Goal: Transaction & Acquisition: Purchase product/service

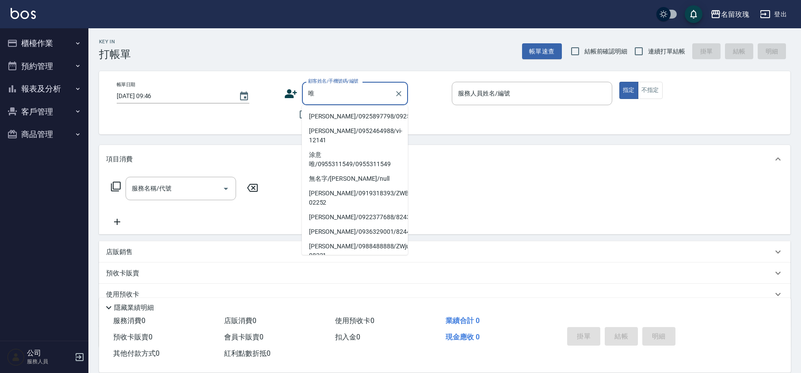
type input "唯"
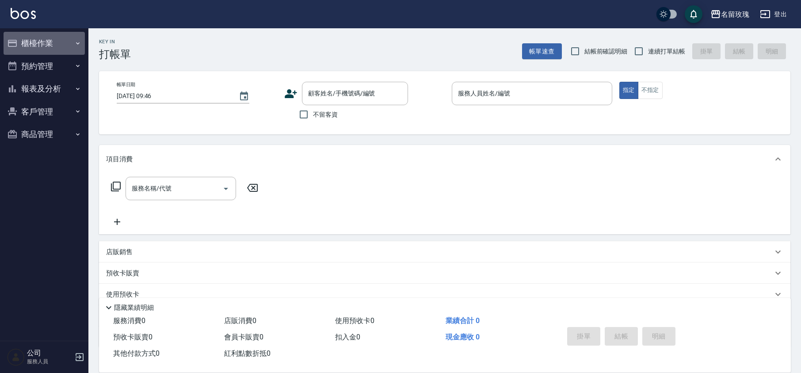
click at [59, 48] on button "櫃檯作業" at bounding box center [44, 43] width 81 height 23
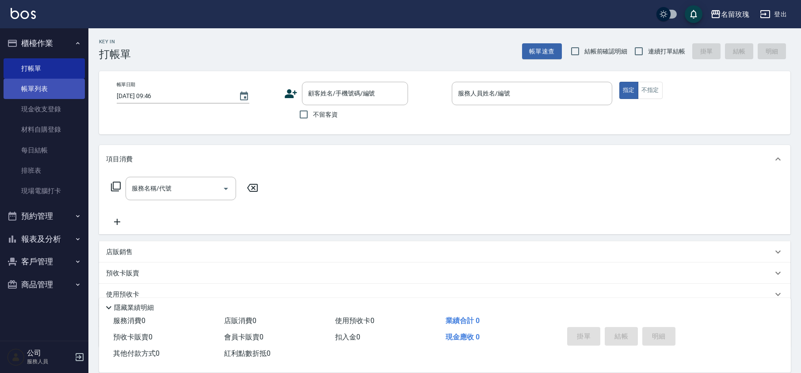
click at [59, 86] on link "帳單列表" at bounding box center [44, 89] width 81 height 20
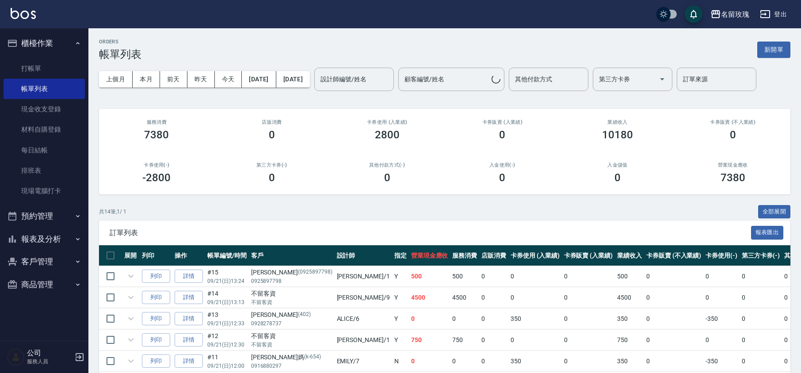
click at [366, 77] on div "設計師編號/姓名 設計師編號/姓名" at bounding box center [354, 79] width 80 height 23
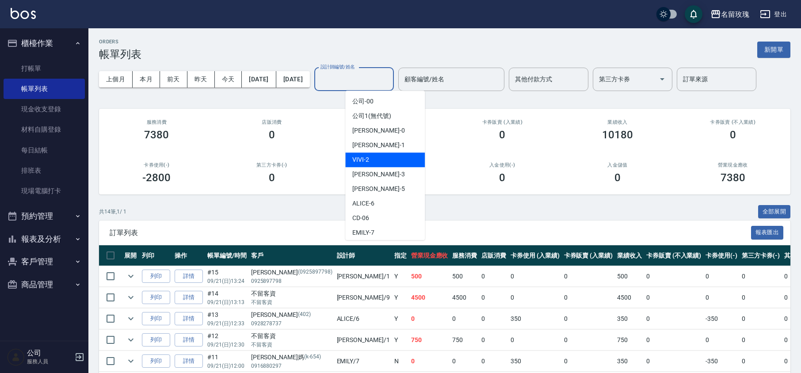
click at [372, 159] on div "VIVI -2" at bounding box center [385, 160] width 80 height 15
type input "VIVI-2"
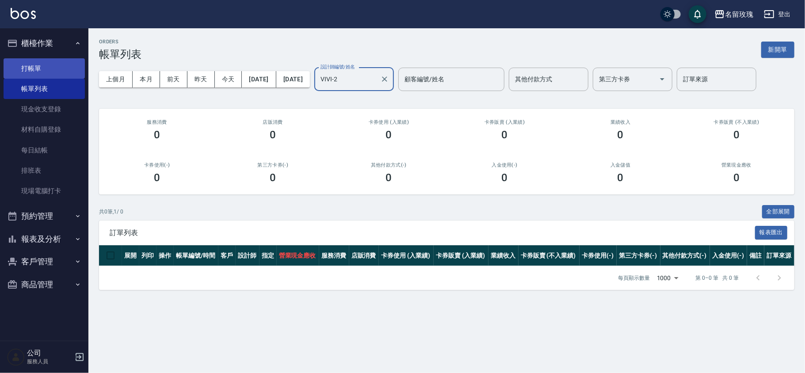
click at [57, 70] on link "打帳單" at bounding box center [44, 68] width 81 height 20
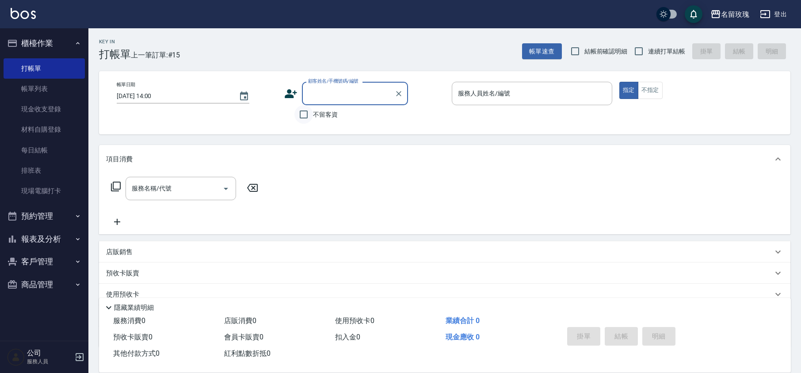
click at [310, 122] on input "不留客資" at bounding box center [303, 114] width 19 height 19
checkbox input "true"
drag, startPoint x: 574, startPoint y: 50, endPoint x: 636, endPoint y: 50, distance: 61.9
click at [575, 50] on input "結帳前確認明細" at bounding box center [575, 51] width 19 height 19
checkbox input "true"
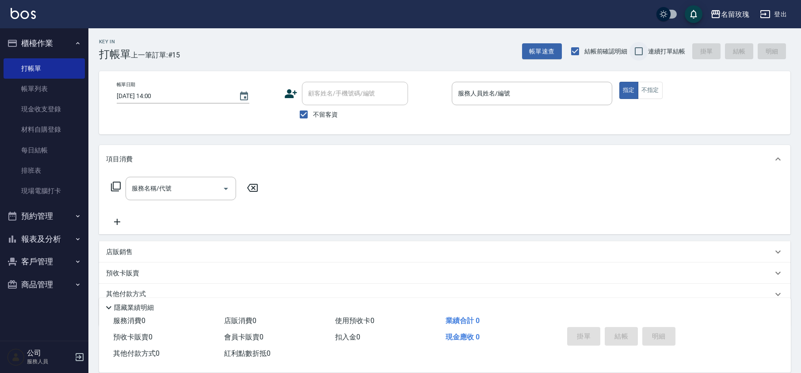
click at [637, 50] on input "連續打單結帳" at bounding box center [639, 51] width 19 height 19
checkbox input "true"
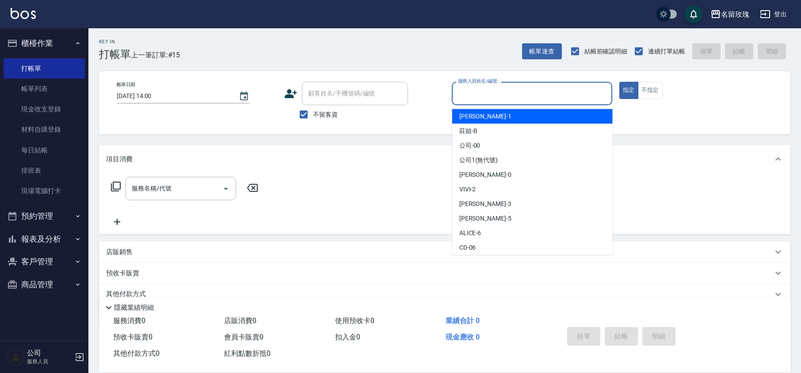
click at [545, 97] on input "服務人員姓名/編號" at bounding box center [532, 93] width 153 height 15
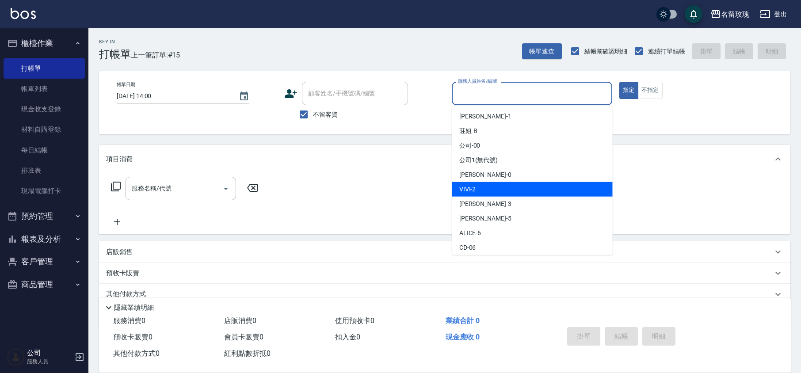
click at [480, 186] on div "VIVI -2" at bounding box center [532, 189] width 160 height 15
type input "VIVI-2"
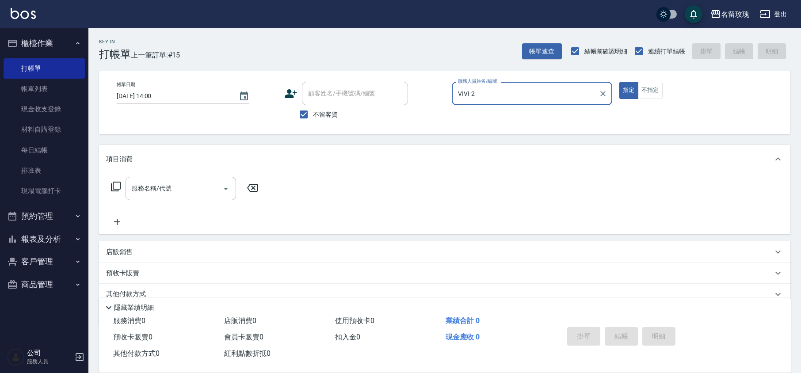
click at [117, 191] on icon at bounding box center [116, 186] width 11 height 11
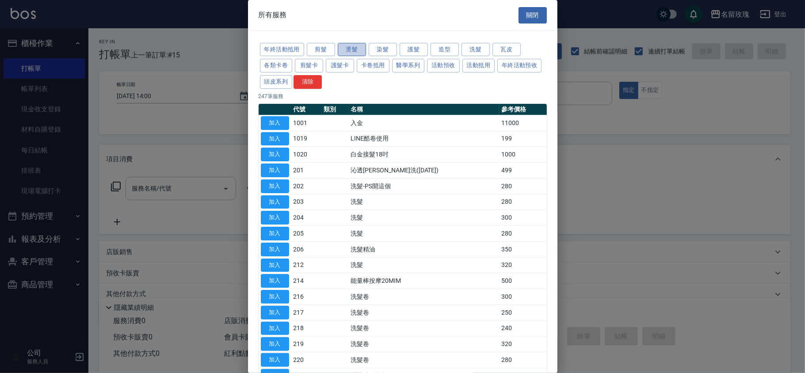
click at [352, 46] on button "燙髮" at bounding box center [352, 50] width 28 height 14
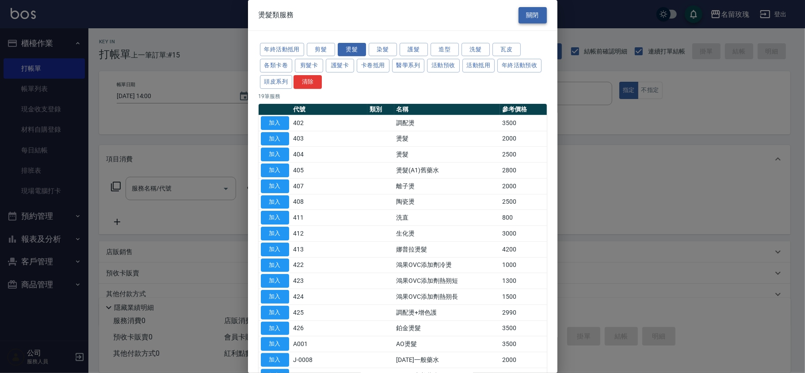
click at [524, 11] on button "關閉" at bounding box center [533, 15] width 28 height 16
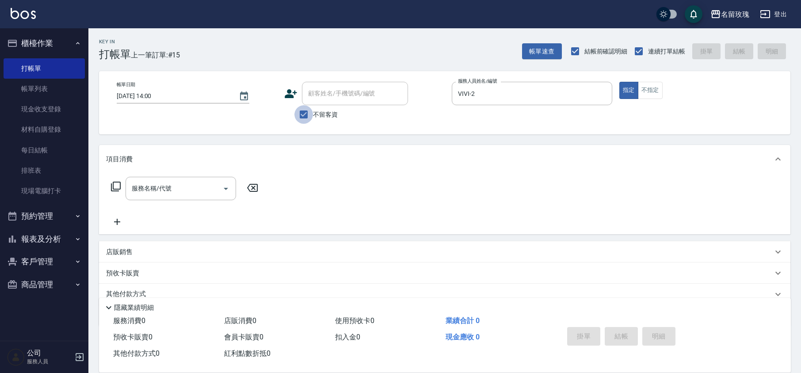
click at [308, 113] on input "不留客資" at bounding box center [303, 114] width 19 height 19
checkbox input "false"
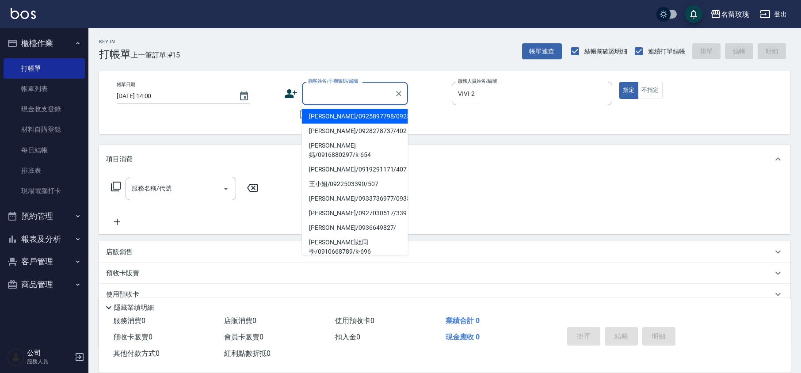
click at [317, 95] on input "顧客姓名/手機號碼/編號" at bounding box center [348, 93] width 85 height 15
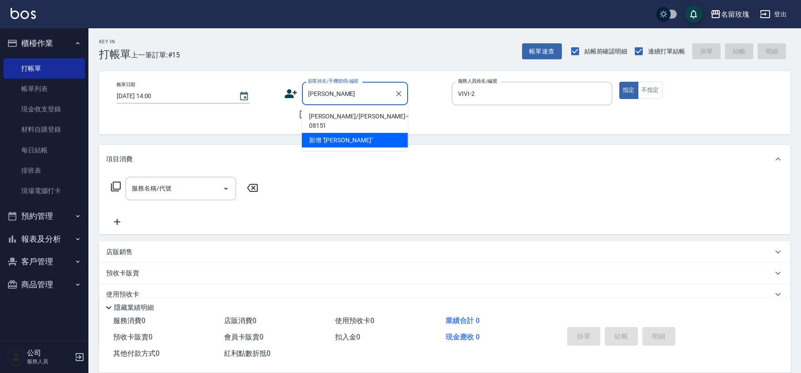
click at [322, 115] on li "[PERSON_NAME]/[PERSON_NAME]-08151/VI-08151" at bounding box center [355, 121] width 106 height 24
type input "[PERSON_NAME]/[PERSON_NAME]-08151/VI-08151"
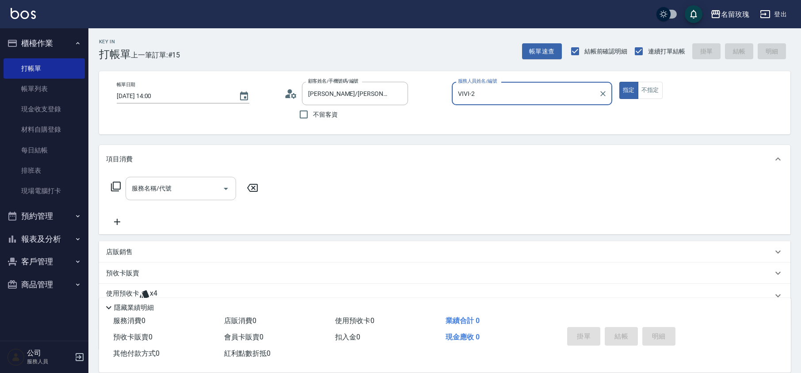
click at [135, 184] on div "服務名稱/代號 服務名稱/代號" at bounding box center [181, 188] width 111 height 23
click at [118, 184] on icon at bounding box center [116, 186] width 11 height 11
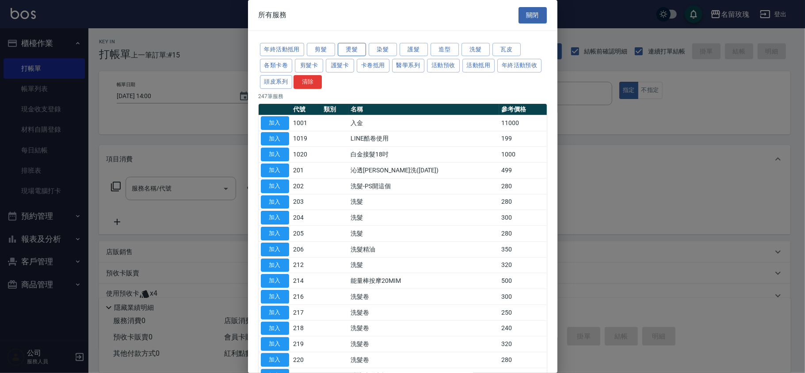
click at [357, 52] on button "燙髮" at bounding box center [352, 50] width 28 height 14
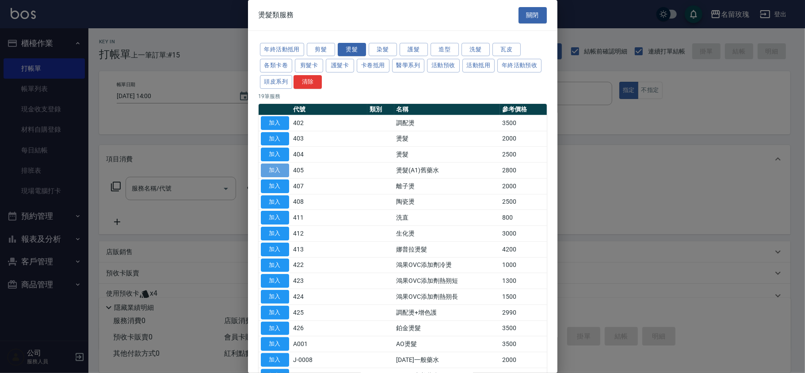
click at [268, 170] on button "加入" at bounding box center [275, 171] width 28 height 14
type input "燙髮(A1)舊藥水(405)"
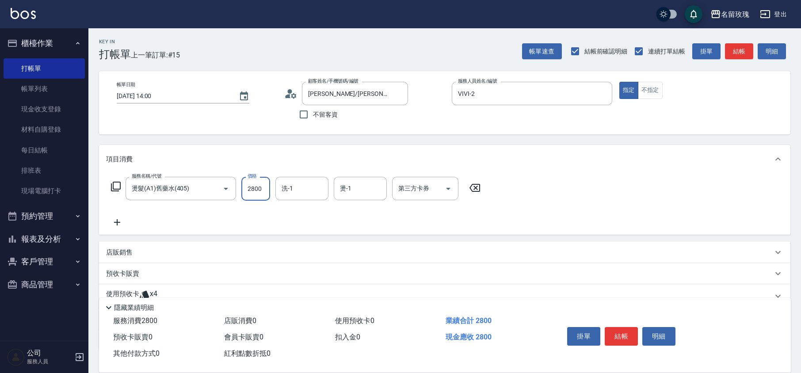
click at [259, 189] on input "2800" at bounding box center [255, 189] width 29 height 24
type input "3500"
type input "湘芸-17"
click at [119, 255] on p "店販銷售" at bounding box center [119, 252] width 27 height 9
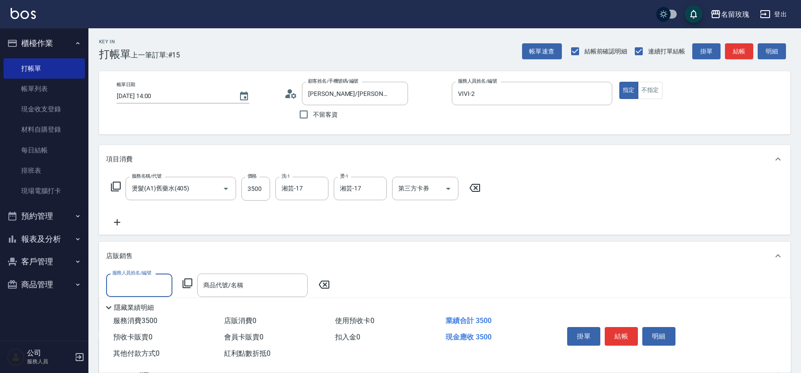
click at [122, 278] on input "服務人員姓名/編號" at bounding box center [139, 285] width 58 height 15
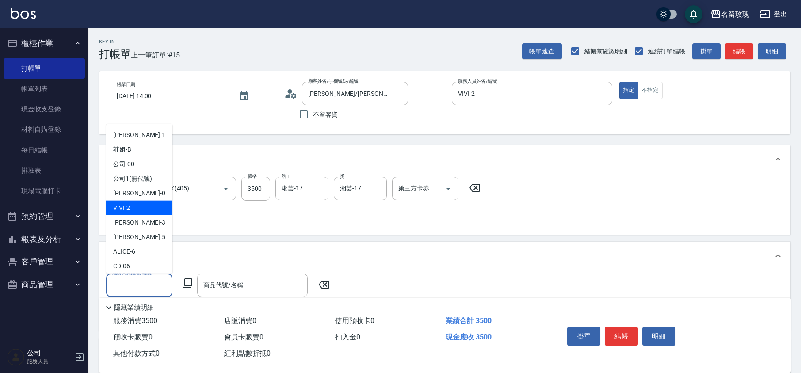
click at [140, 211] on div "VIVI -2" at bounding box center [139, 208] width 66 height 15
type input "VIVI-2"
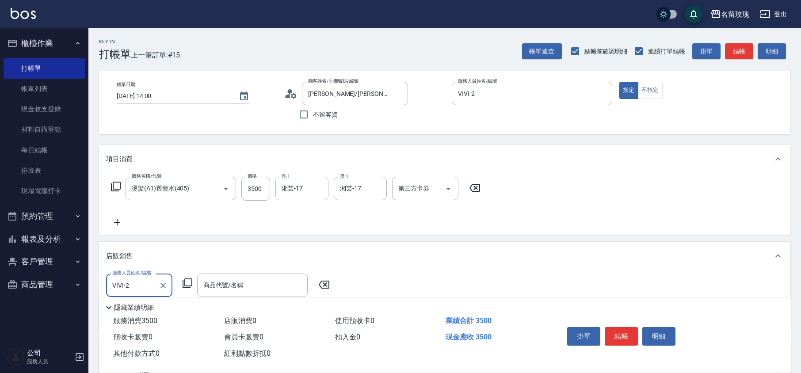
click at [188, 280] on icon at bounding box center [187, 283] width 11 height 11
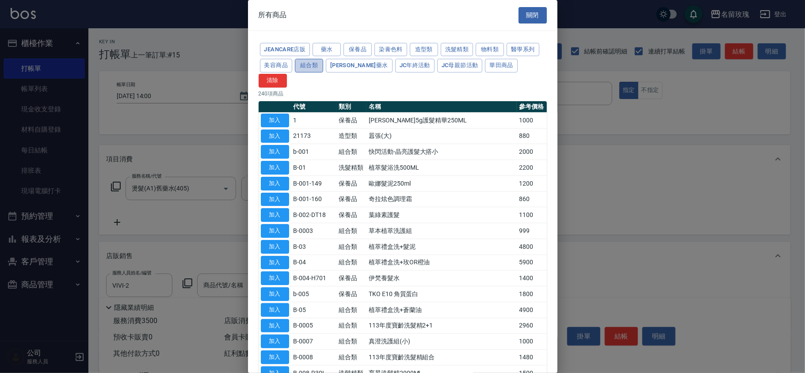
click at [311, 67] on button "組合類" at bounding box center [309, 66] width 28 height 14
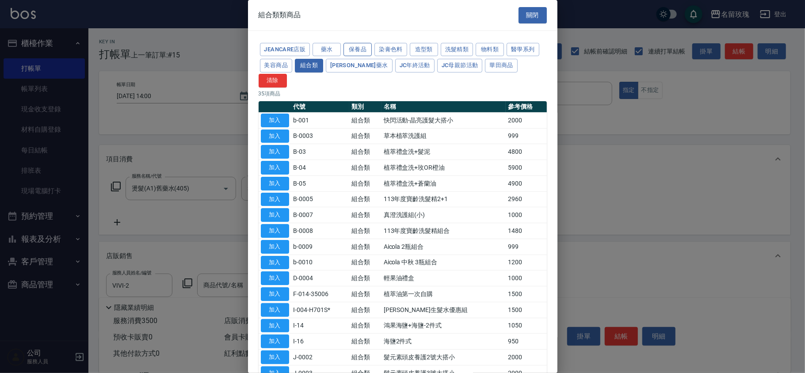
click at [361, 47] on button "保養品" at bounding box center [358, 50] width 28 height 14
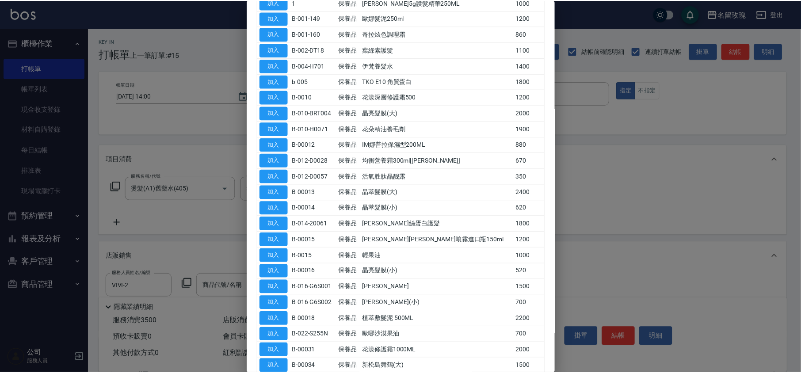
scroll to position [177, 0]
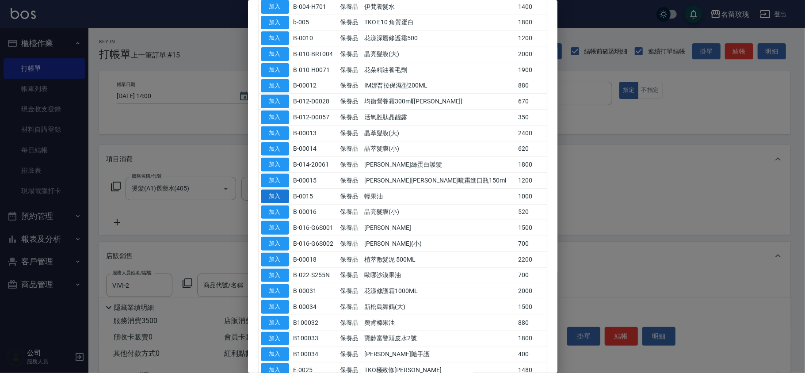
click at [273, 190] on button "加入" at bounding box center [275, 197] width 28 height 14
type input "輕果油"
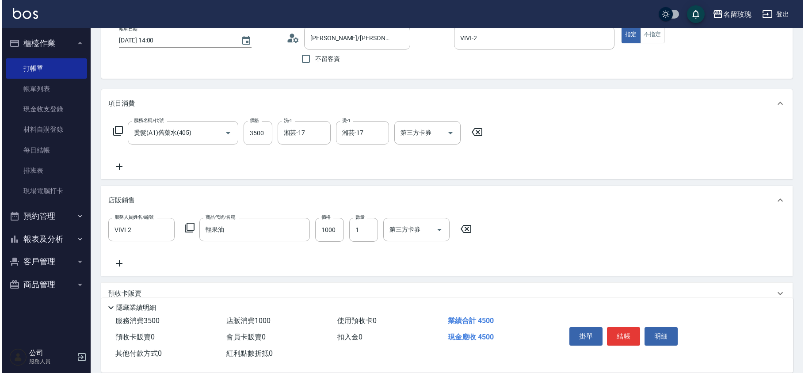
scroll to position [59, 0]
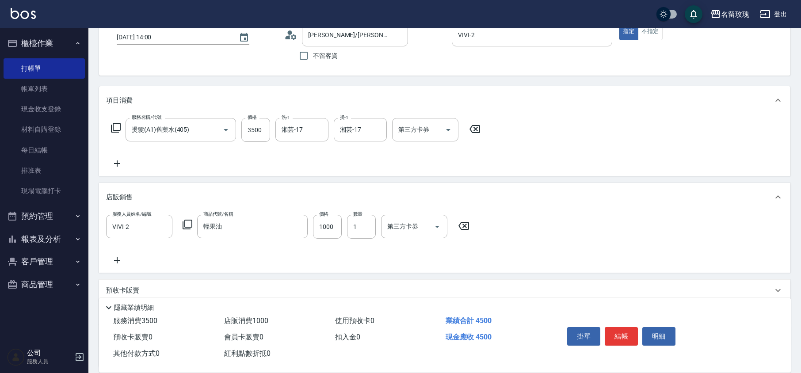
click at [189, 222] on icon at bounding box center [187, 224] width 11 height 11
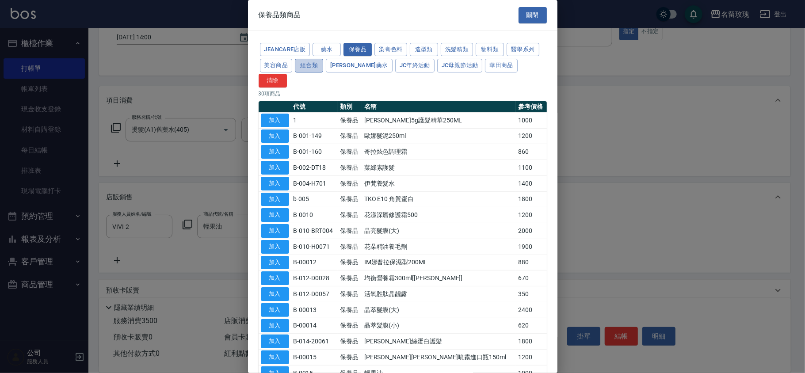
click at [314, 70] on button "組合類" at bounding box center [309, 66] width 28 height 14
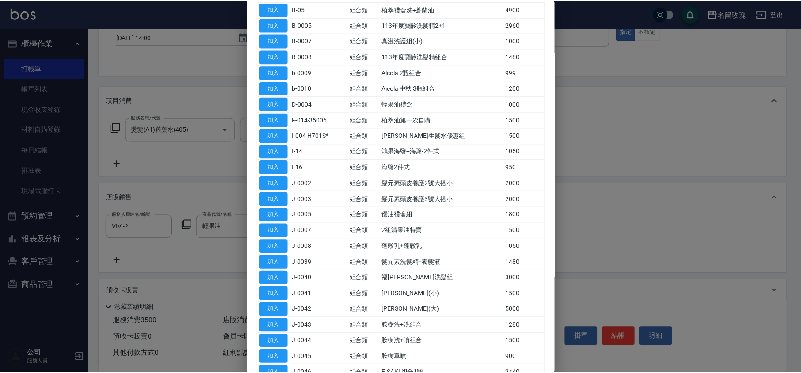
scroll to position [157, 0]
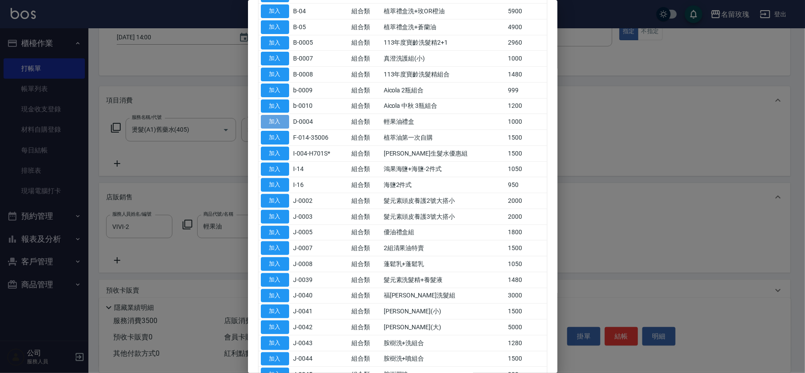
click at [275, 115] on button "加入" at bounding box center [275, 122] width 28 height 14
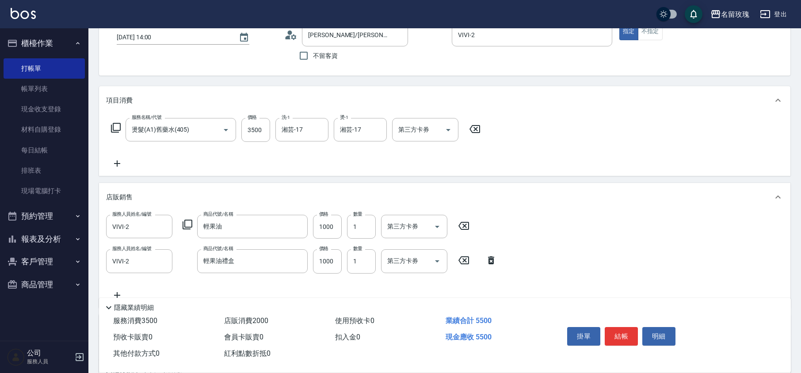
click at [463, 225] on icon at bounding box center [464, 226] width 22 height 11
click at [324, 227] on icon at bounding box center [324, 226] width 11 height 8
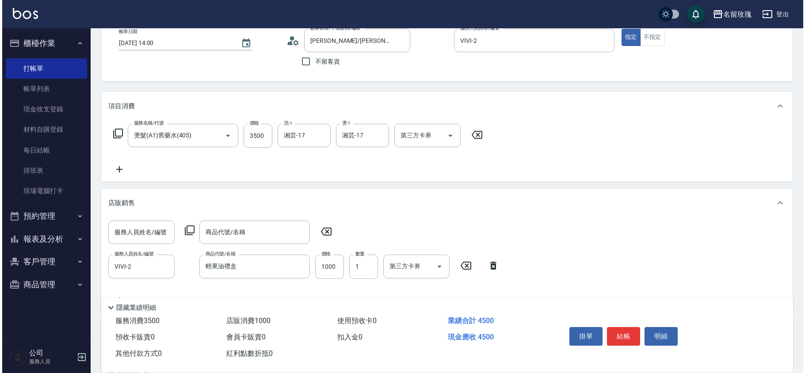
scroll to position [52, 0]
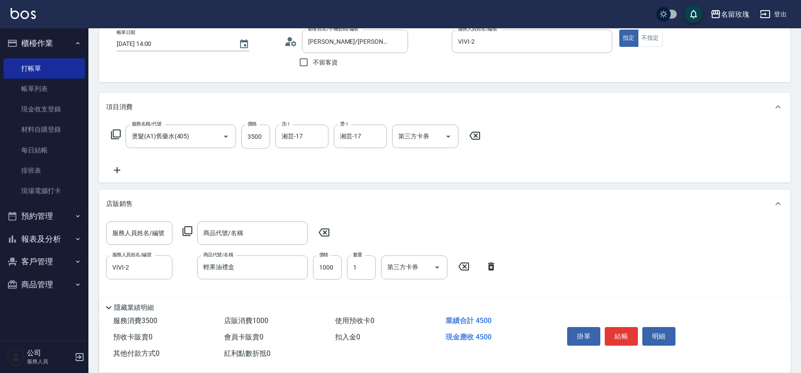
click at [492, 266] on icon at bounding box center [491, 267] width 6 height 8
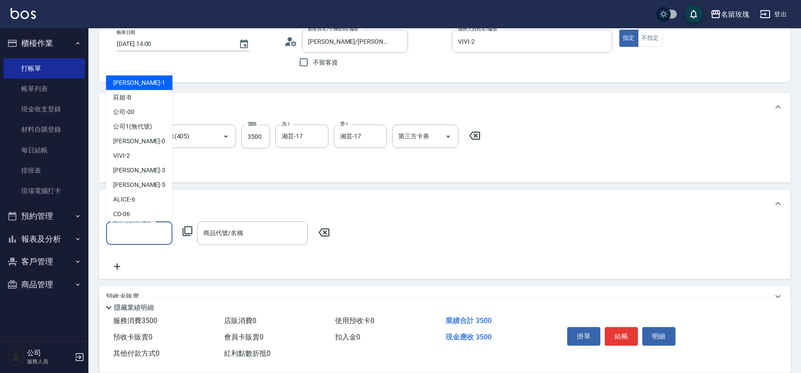
click at [142, 233] on input "服務人員姓名/編號" at bounding box center [139, 232] width 58 height 15
click at [138, 153] on div "VIVI -2" at bounding box center [139, 156] width 66 height 15
type input "VIVI-2"
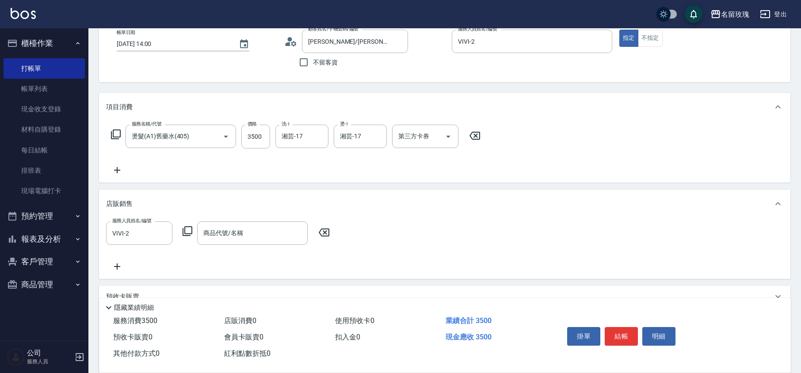
click at [189, 229] on icon at bounding box center [187, 231] width 11 height 11
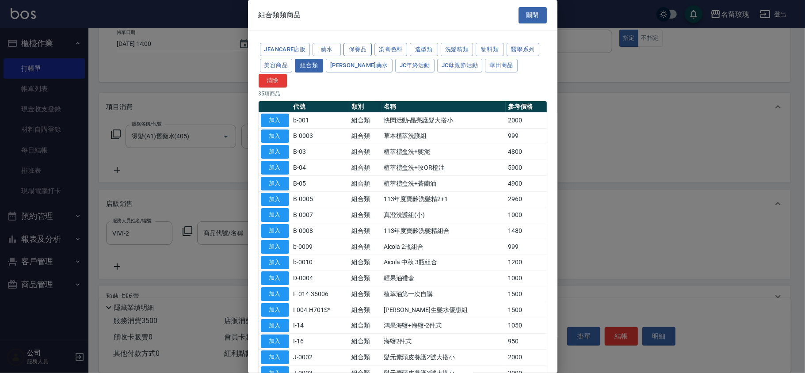
click at [360, 51] on button "保養品" at bounding box center [358, 50] width 28 height 14
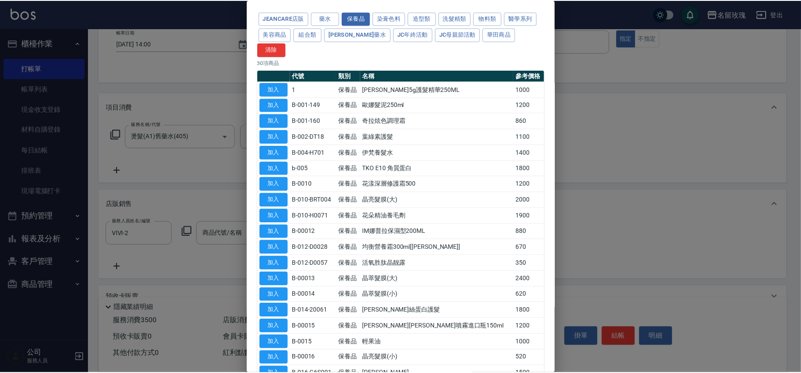
scroll to position [118, 0]
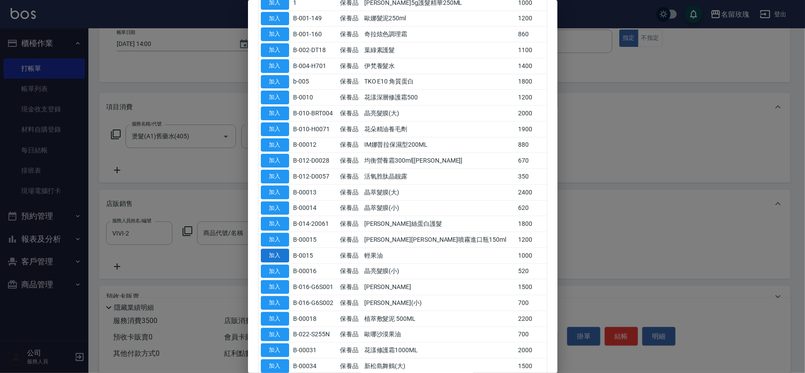
click at [273, 249] on button "加入" at bounding box center [275, 256] width 28 height 14
type input "輕果油"
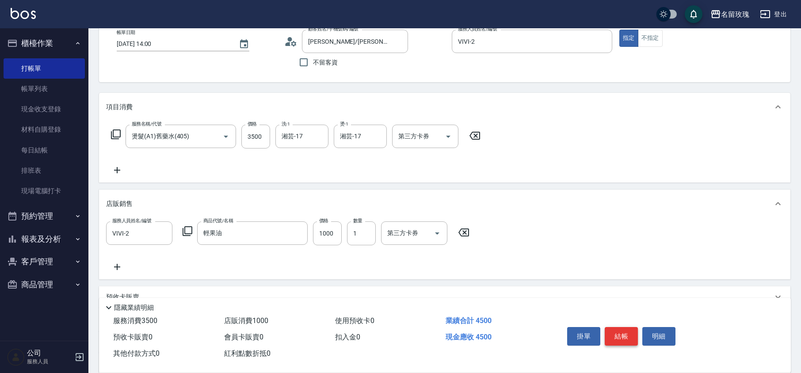
click at [616, 329] on button "結帳" at bounding box center [621, 336] width 33 height 19
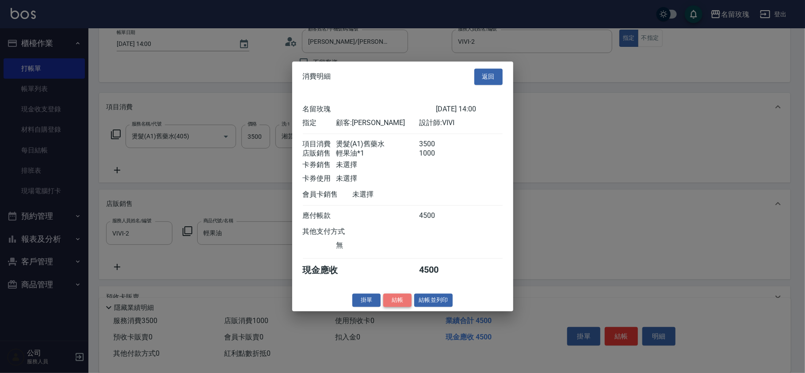
click at [398, 305] on button "結帳" at bounding box center [397, 301] width 28 height 14
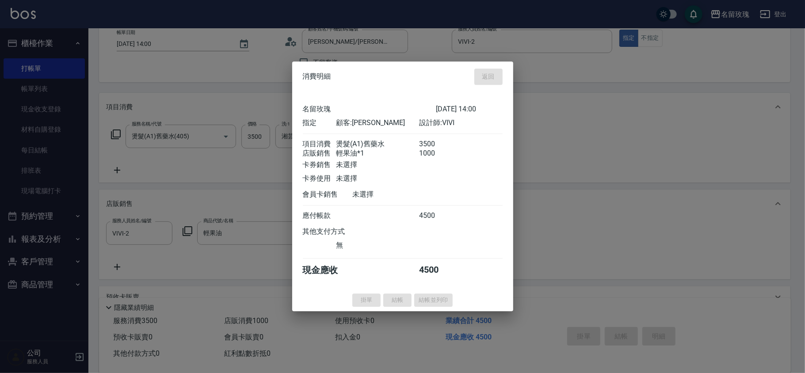
type input "[DATE] 14:05"
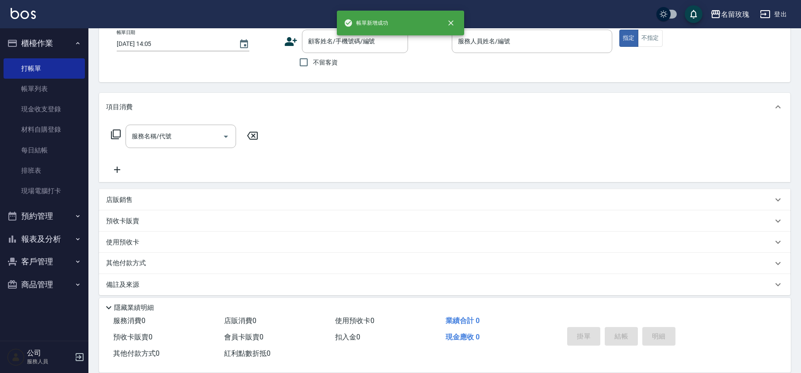
scroll to position [0, 0]
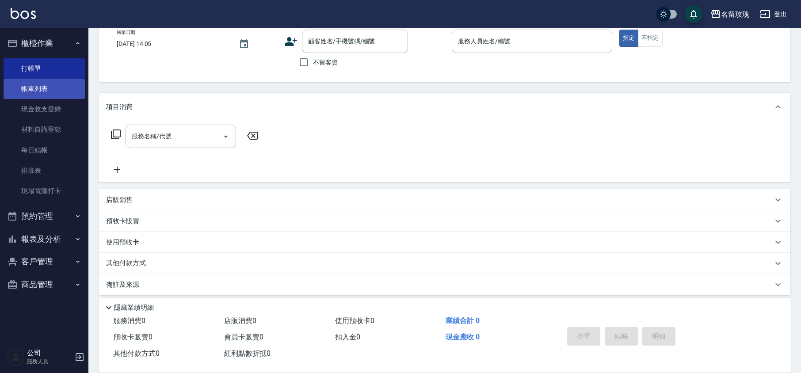
click at [46, 89] on link "帳單列表" at bounding box center [44, 89] width 81 height 20
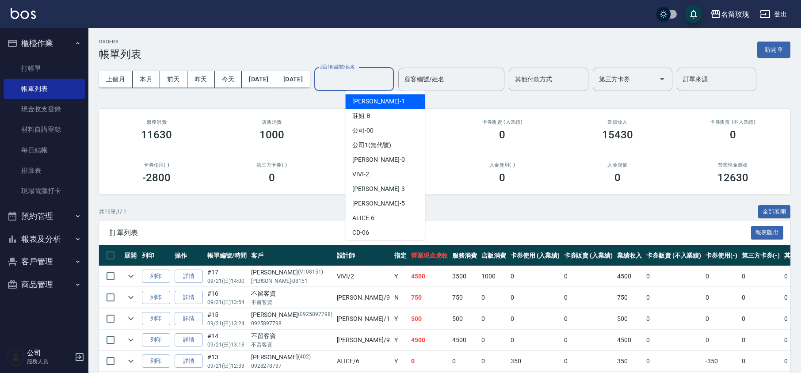
click at [390, 82] on input "設計師編號/姓名" at bounding box center [354, 79] width 72 height 15
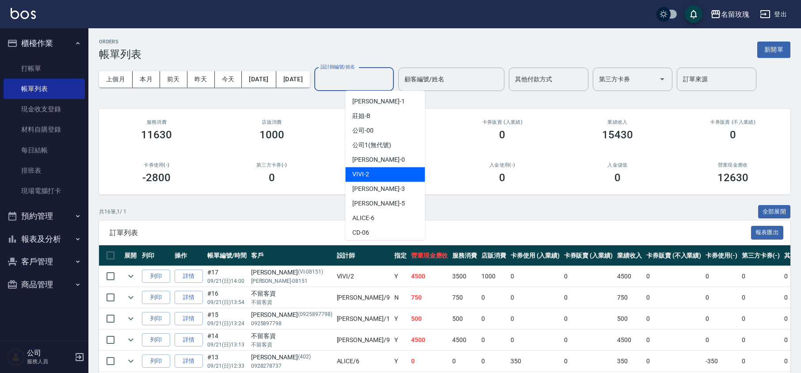
click at [402, 176] on div "VIVI -2" at bounding box center [385, 174] width 80 height 15
type input "VIVI-2"
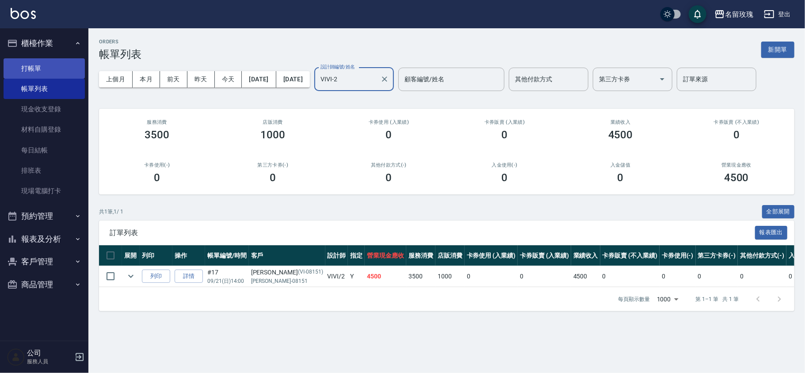
click at [39, 69] on link "打帳單" at bounding box center [44, 68] width 81 height 20
